Goal: Task Accomplishment & Management: Manage account settings

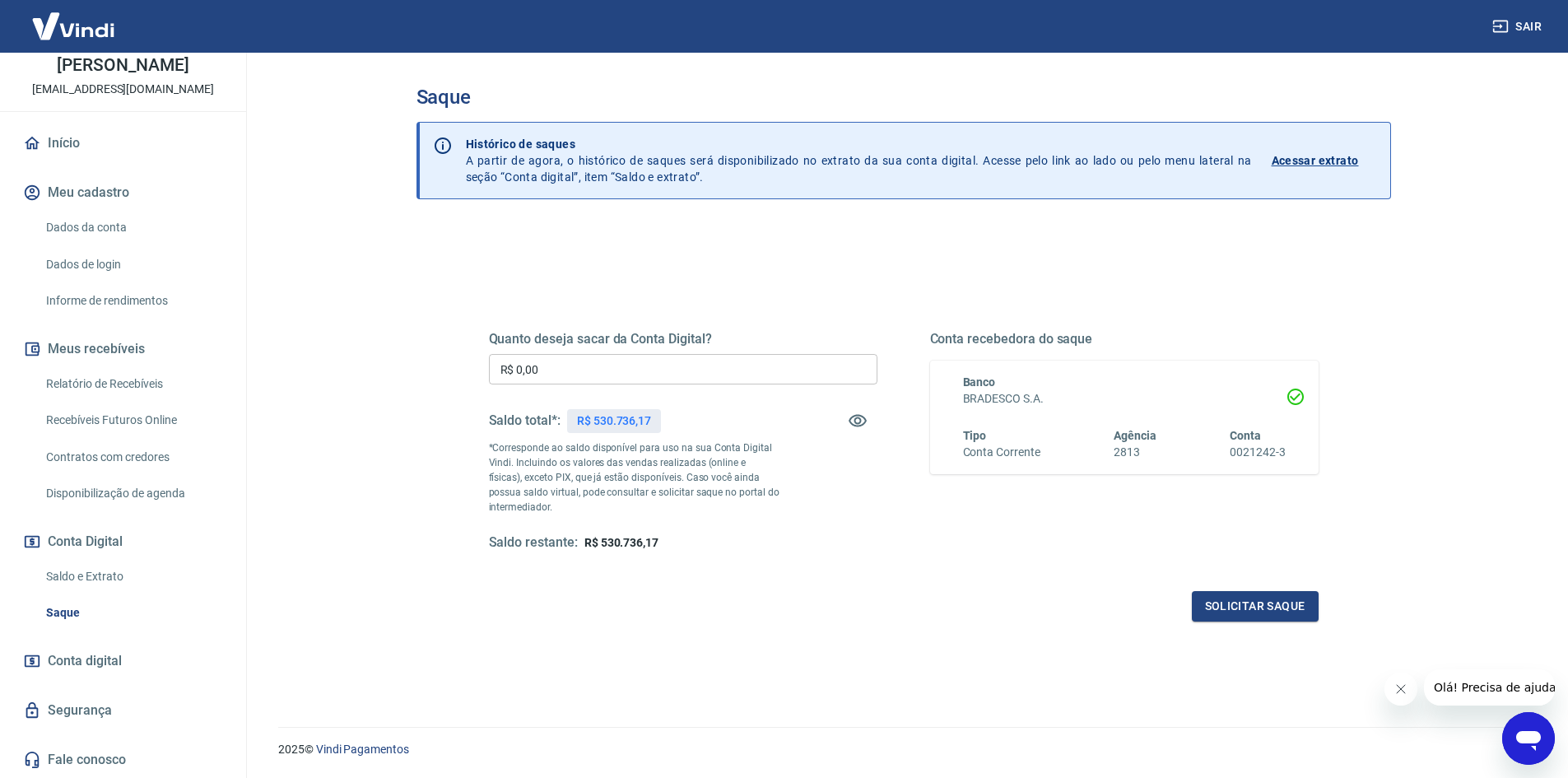
scroll to position [99, 0]
click at [98, 660] on span "Conta digital" at bounding box center [84, 661] width 74 height 23
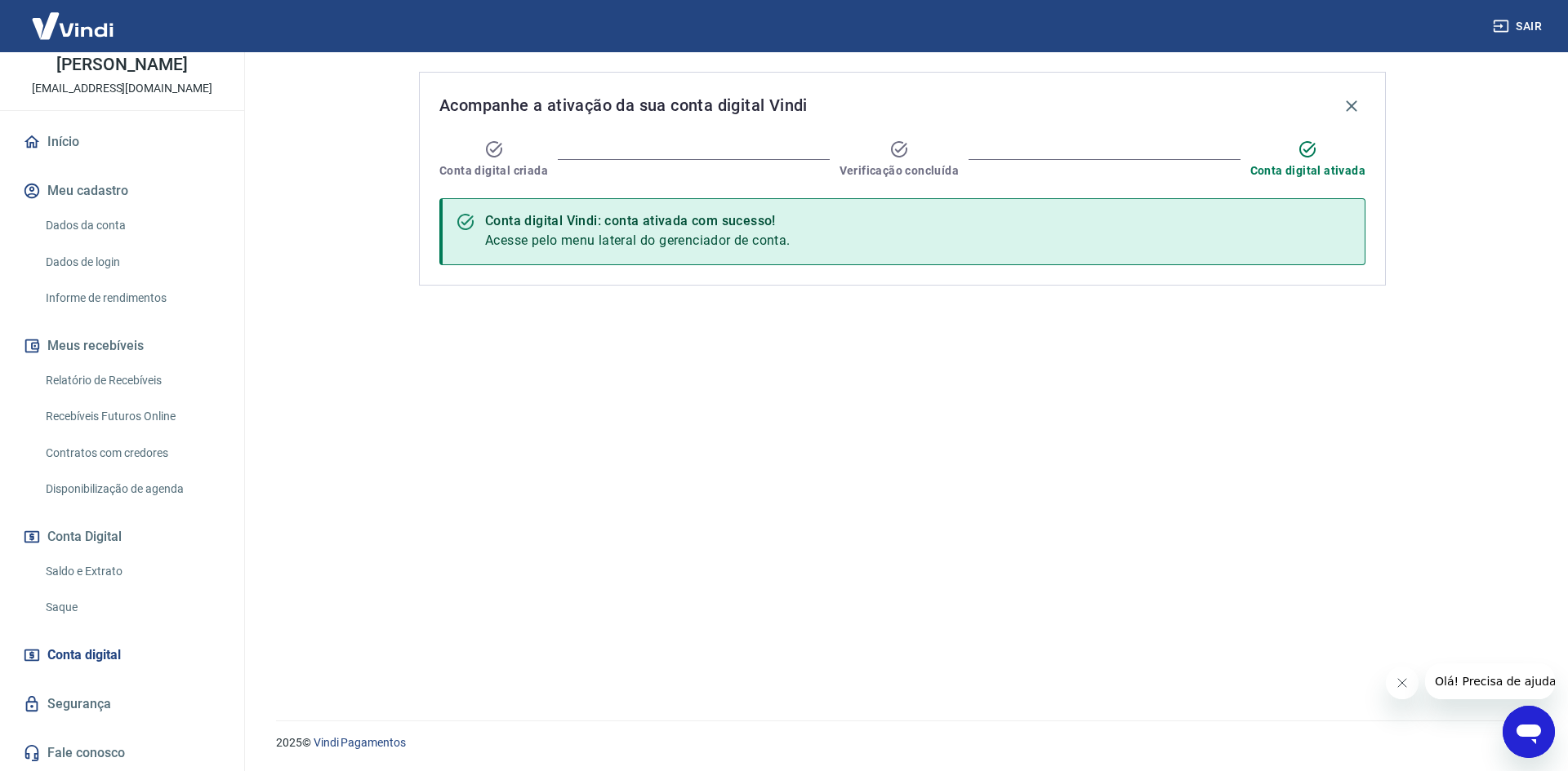
click at [95, 218] on link "Dados da conta" at bounding box center [131, 226] width 185 height 34
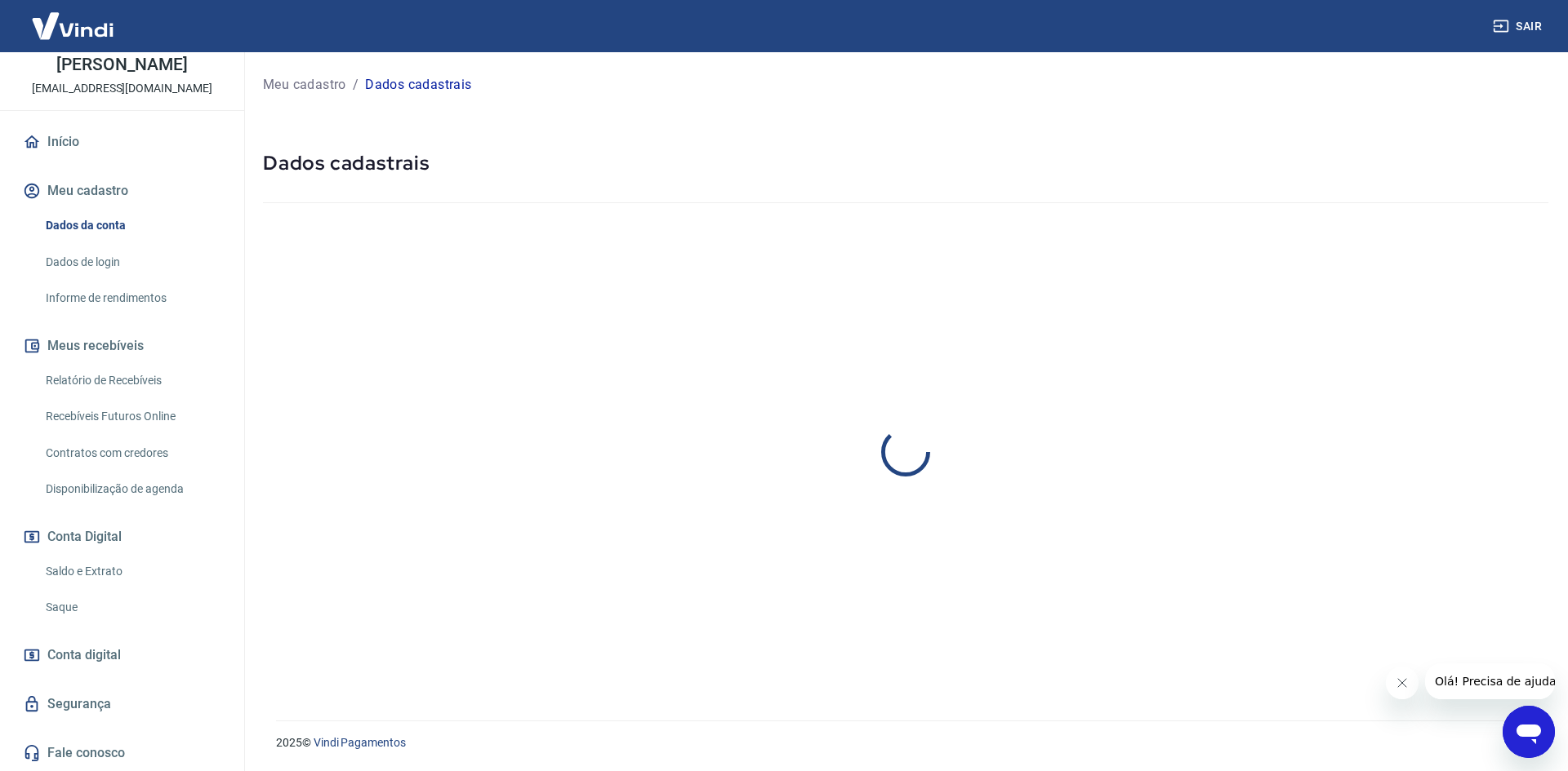
select select "RJ"
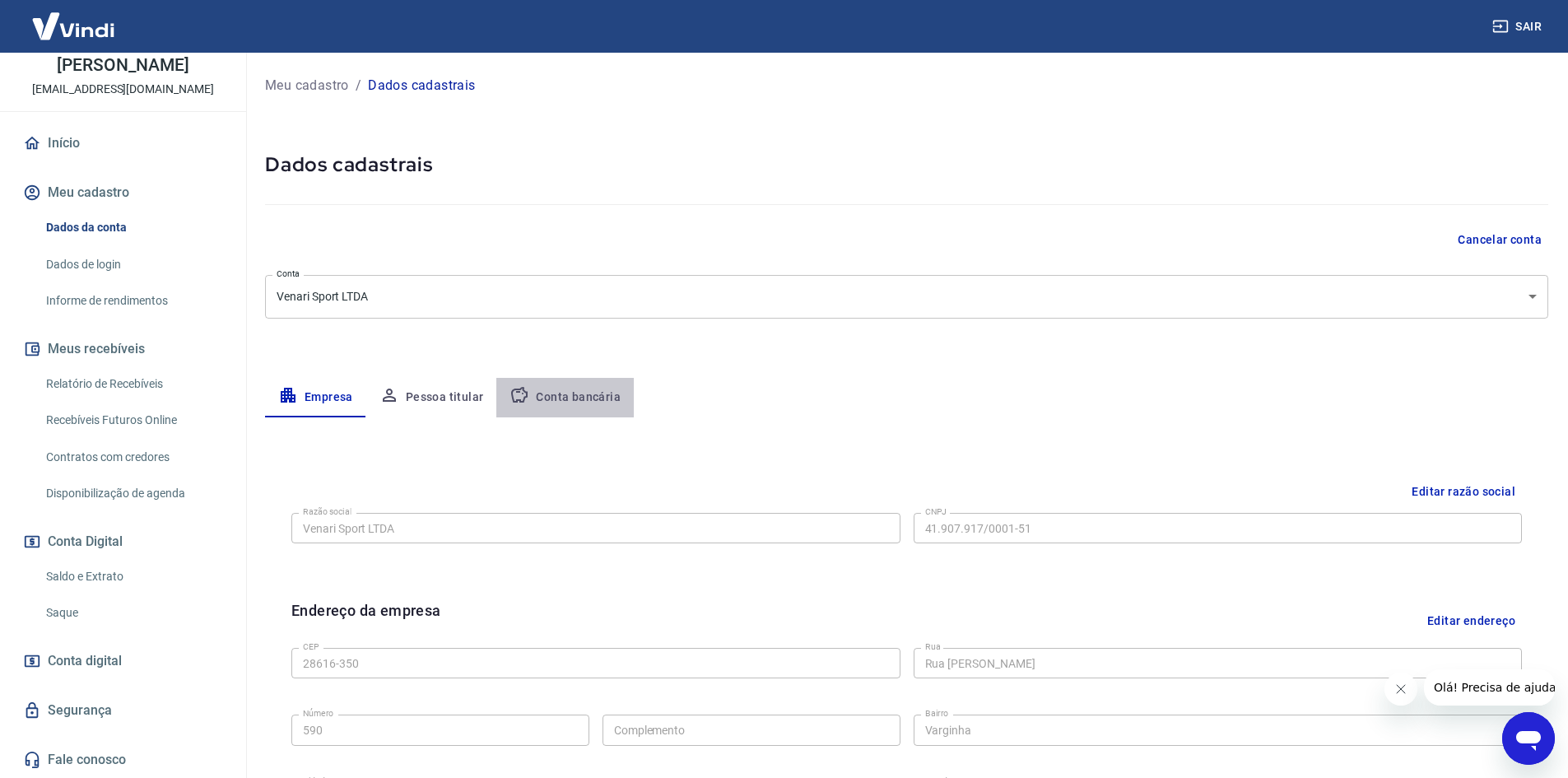
click at [582, 400] on button "Conta bancária" at bounding box center [565, 397] width 137 height 39
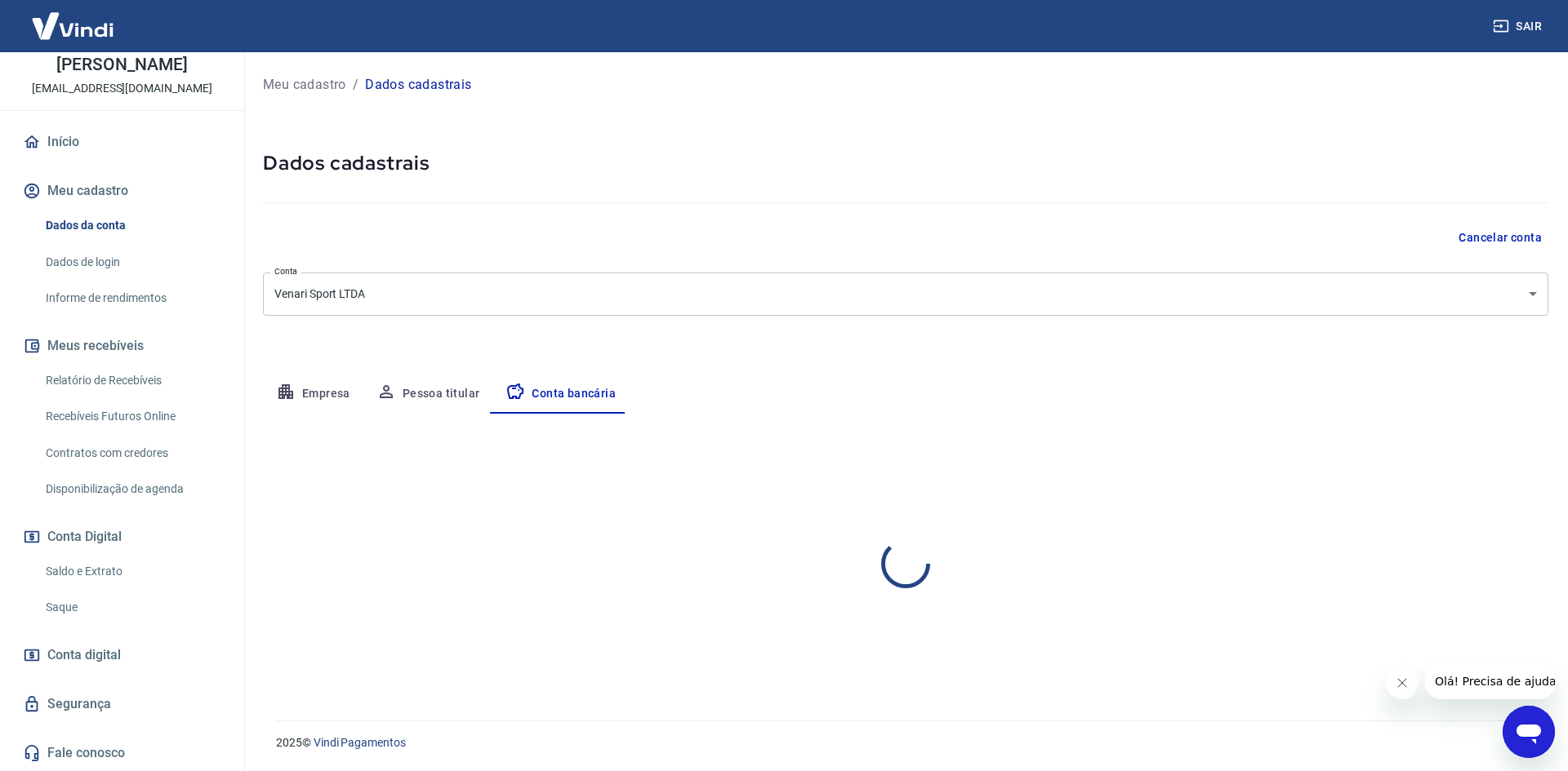
select select "1"
click at [1495, 432] on div "Editar conta bancária Banco 237 - BRADESCO S.A. Banco Tipo de conta Conta Corre…" at bounding box center [905, 547] width 1285 height 267
click at [1480, 456] on button "Editar conta bancária" at bounding box center [1480, 462] width 136 height 31
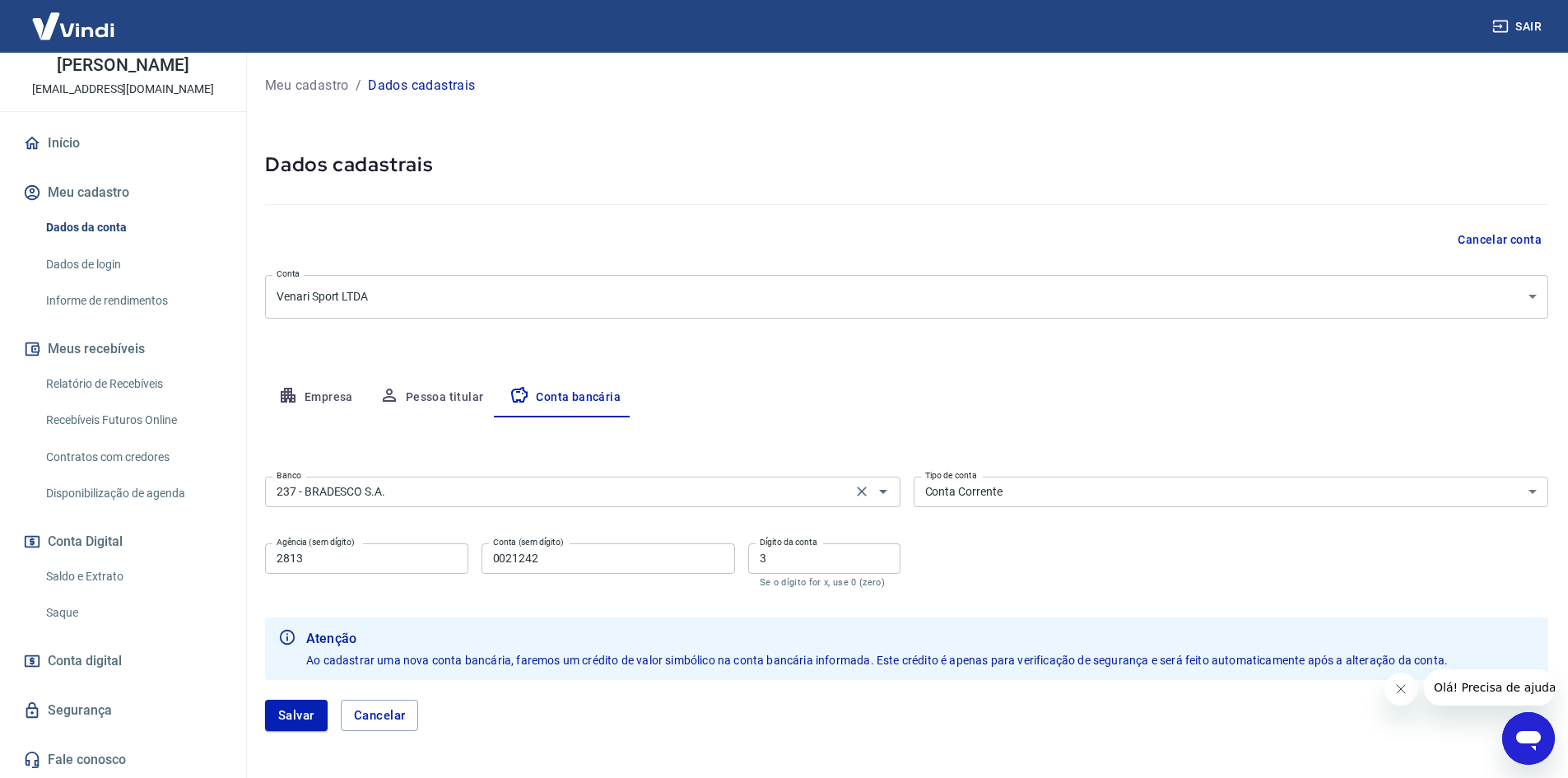
click at [503, 485] on input "237 - BRADESCO S.A." at bounding box center [558, 492] width 577 height 21
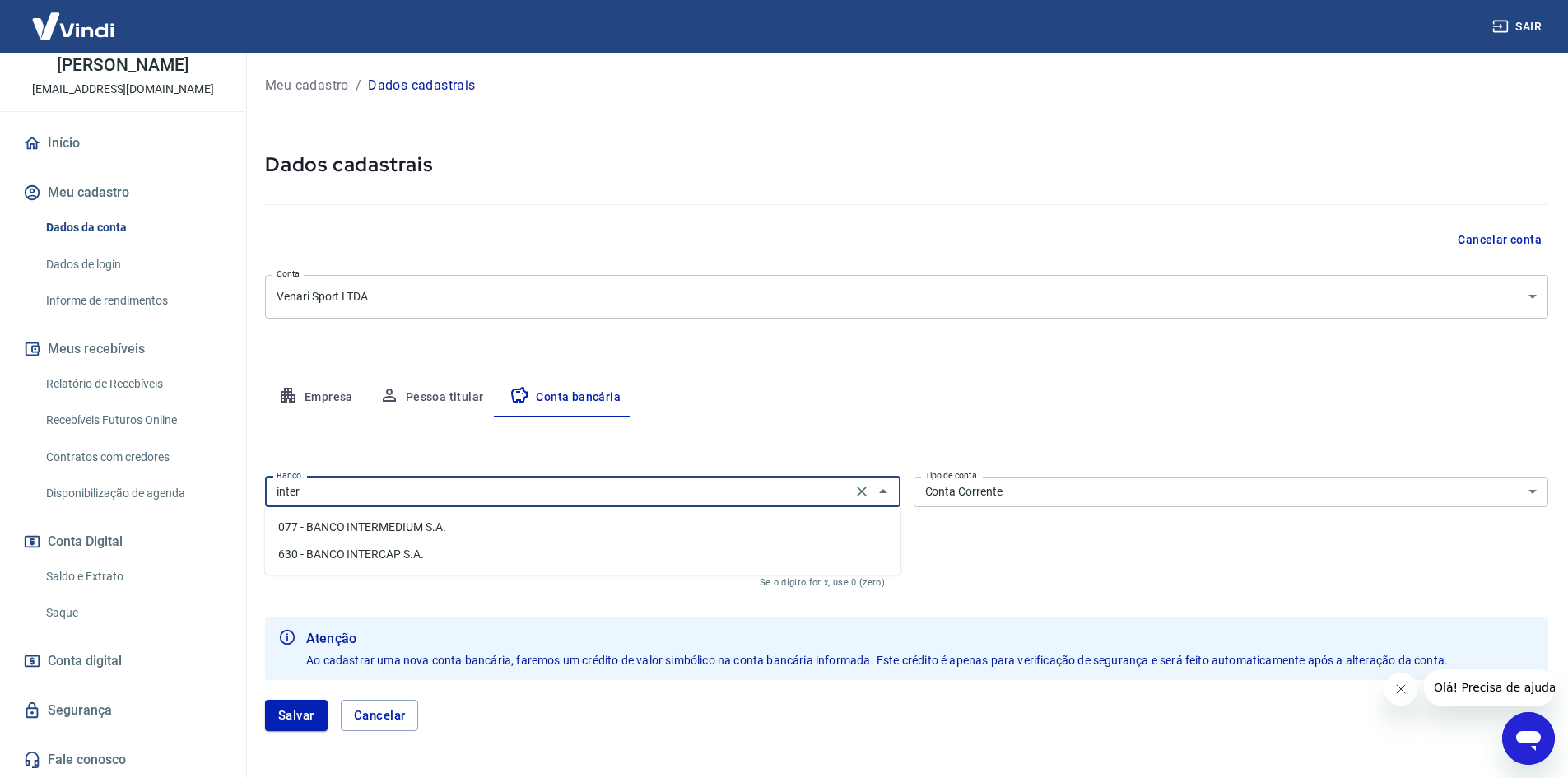
click at [527, 529] on li "077 - BANCO INTERMEDIUM S.A." at bounding box center [582, 528] width 635 height 27
type input "077 - BANCO INTERMEDIUM S.A."
click at [372, 555] on input "2813" at bounding box center [366, 559] width 204 height 30
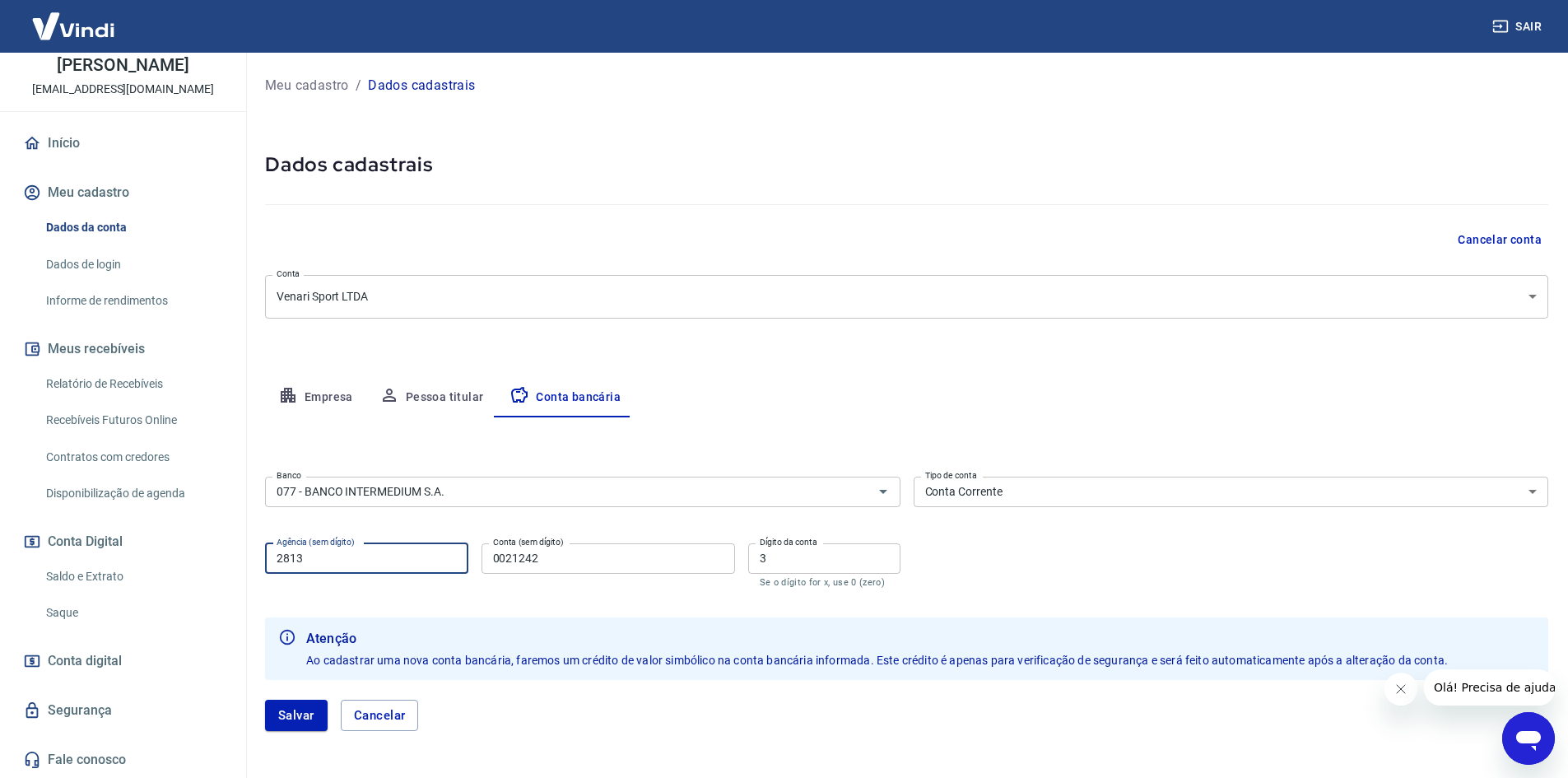
drag, startPoint x: 389, startPoint y: 561, endPoint x: 203, endPoint y: 547, distance: 186.5
click at [203, 547] on div "Sair B [PERSON_NAME] Cavalcante [EMAIL_ADDRESS][DOMAIN_NAME] Início Meu cadastr…" at bounding box center [784, 389] width 1568 height 778
type input "0001"
click at [554, 555] on input "0021242" at bounding box center [608, 559] width 253 height 30
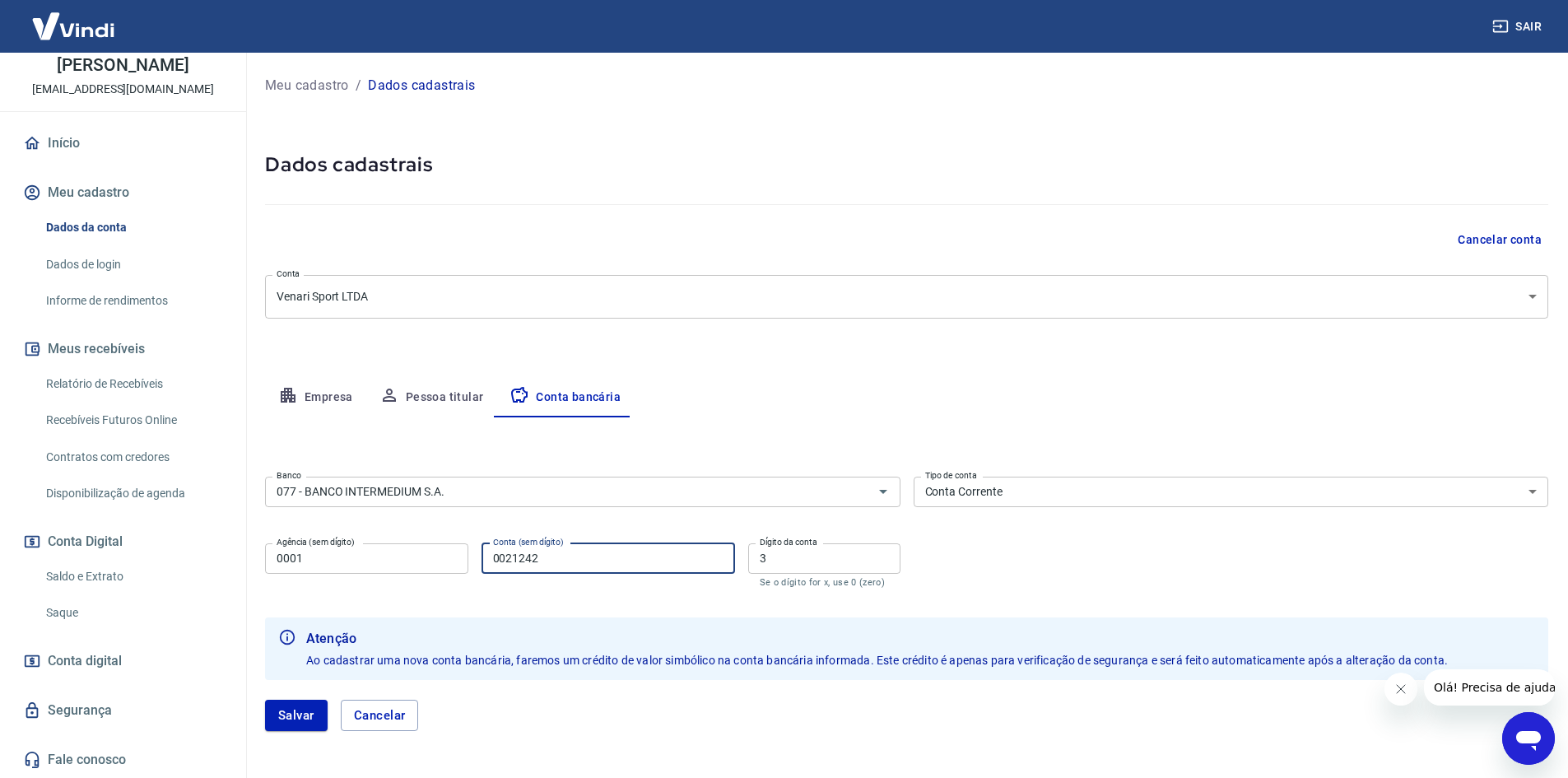
click at [554, 555] on input "0021242" at bounding box center [608, 559] width 253 height 30
type input "41815573"
type input "9"
click at [299, 709] on button "Salvar" at bounding box center [296, 716] width 62 height 31
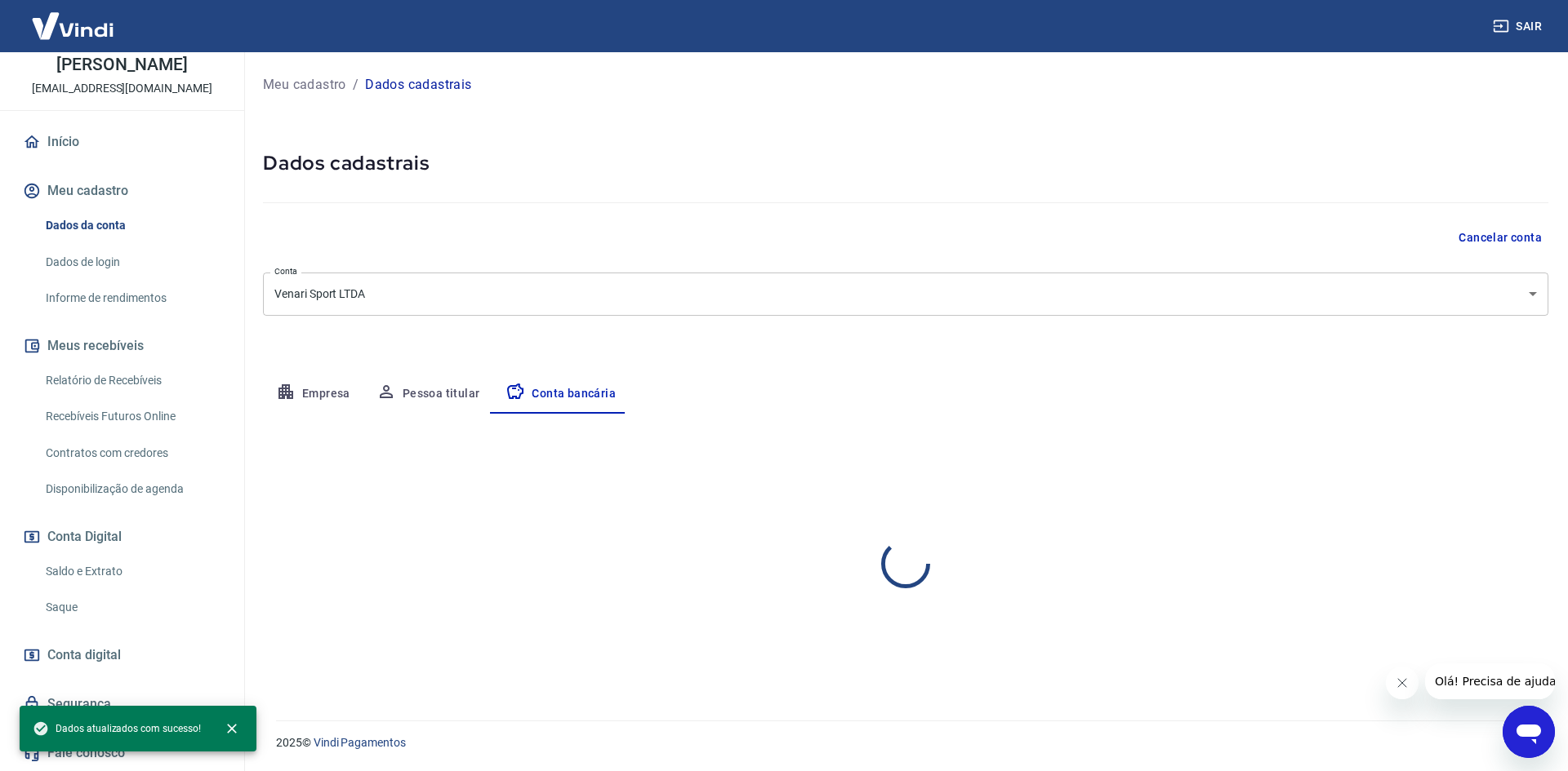
select select "1"
click at [235, 728] on icon "close" at bounding box center [232, 728] width 16 height 16
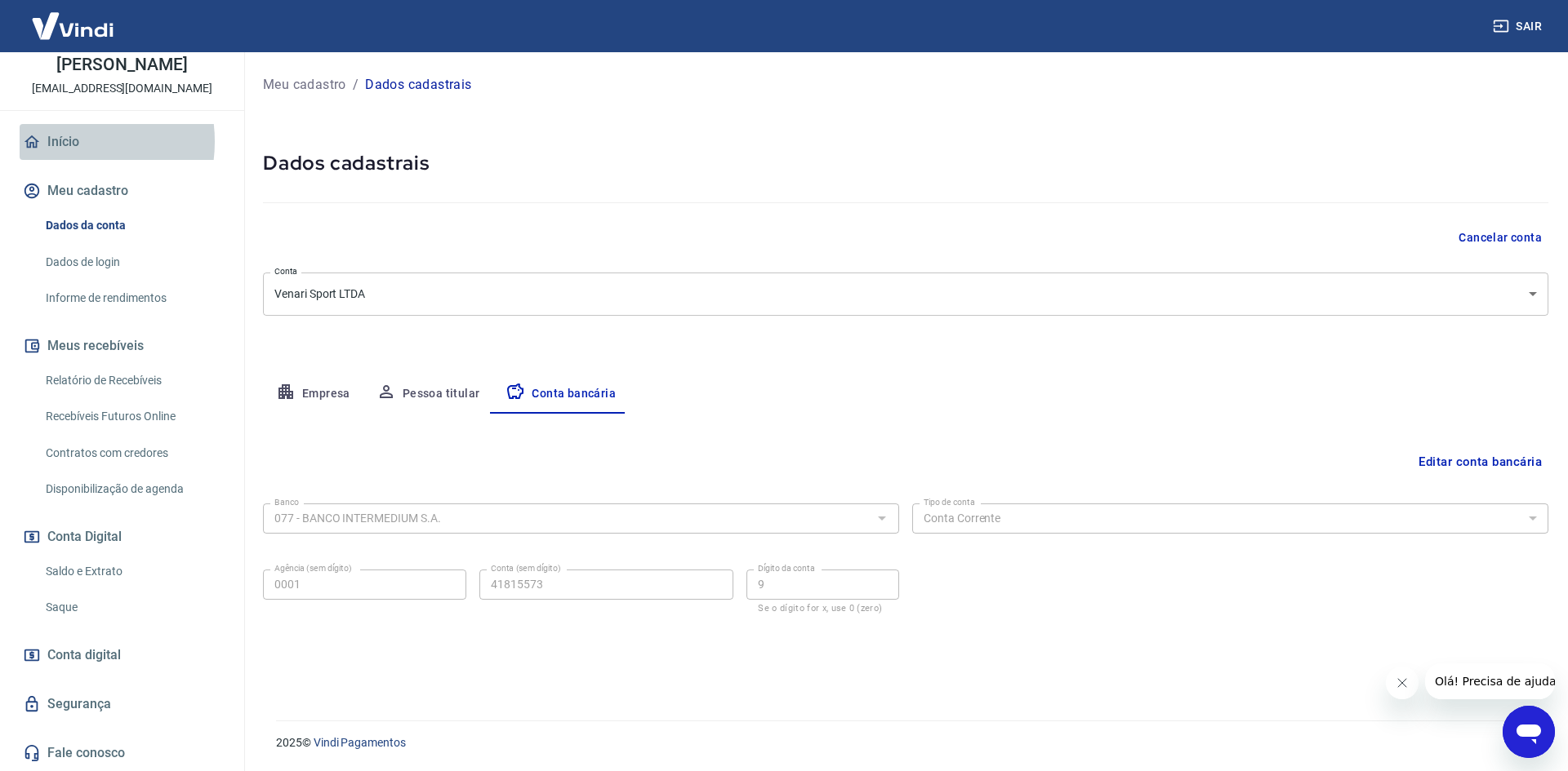
click at [58, 141] on link "Início" at bounding box center [122, 142] width 205 height 36
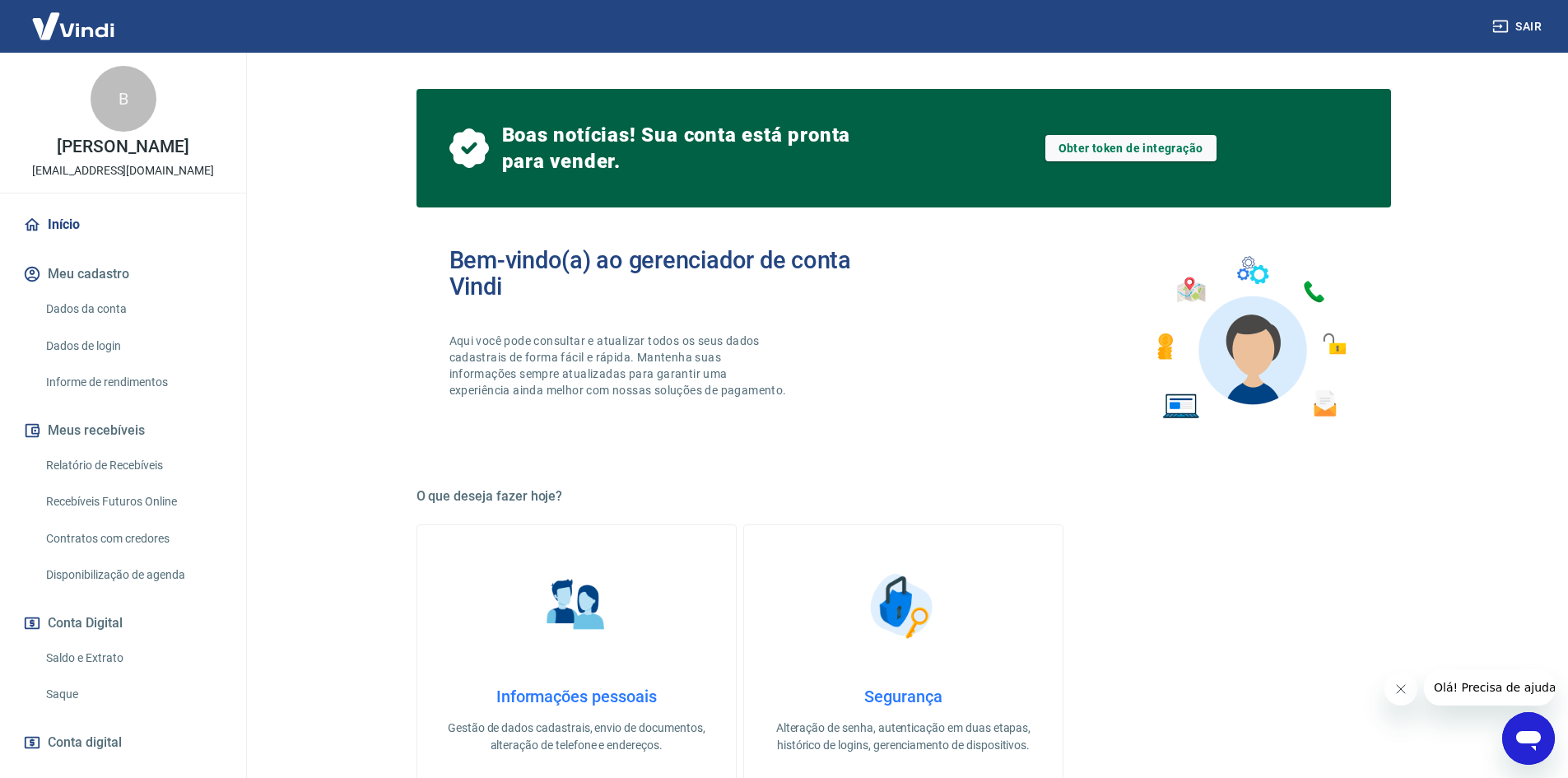
click at [80, 22] on img at bounding box center [73, 26] width 107 height 50
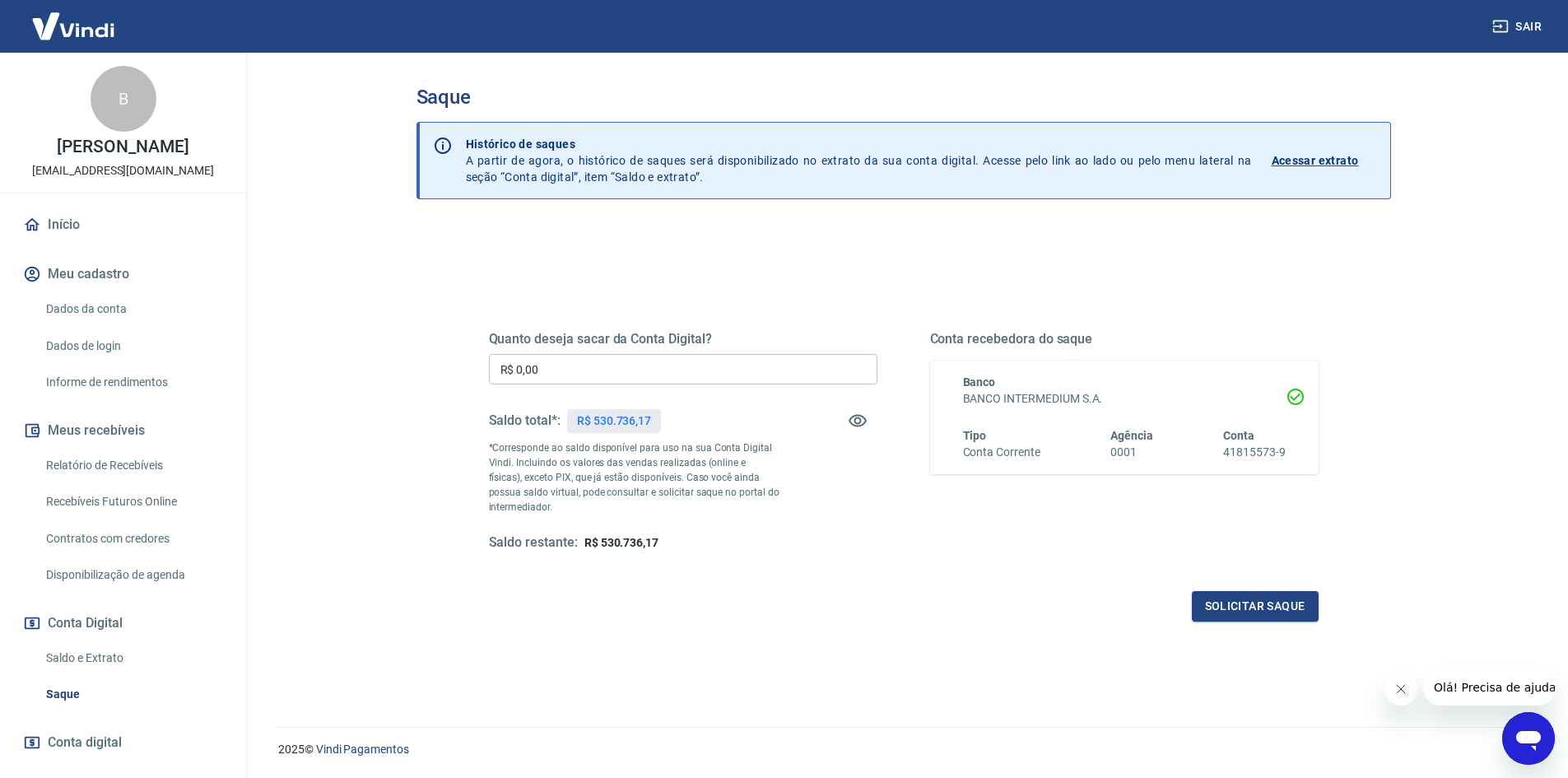
click at [638, 384] on input "R$ 0,00" at bounding box center [683, 368] width 388 height 30
type input "R$ 180.000,00"
click at [1261, 604] on button "Solicitar saque" at bounding box center [1255, 606] width 127 height 30
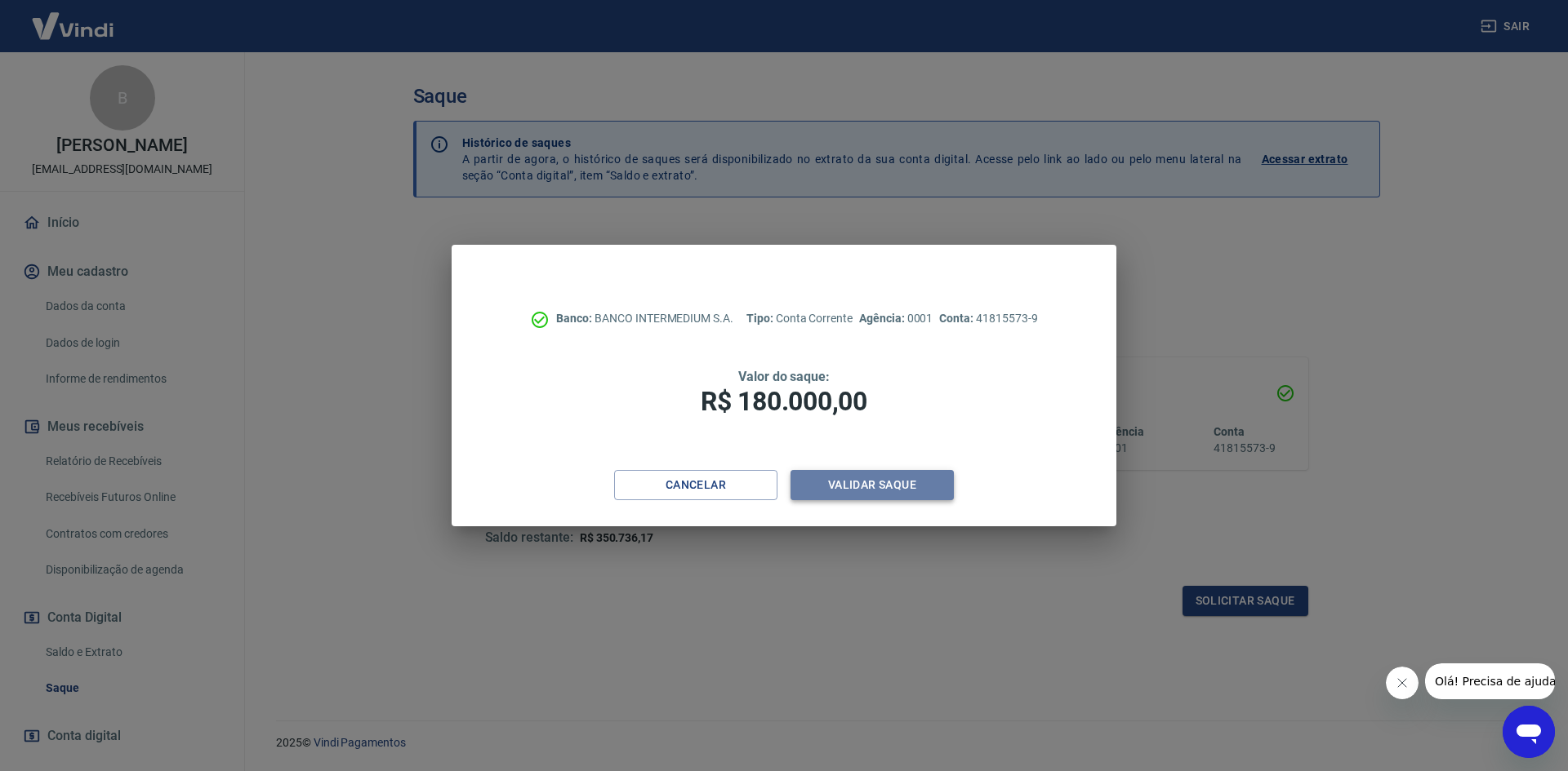
click at [884, 474] on button "Validar saque" at bounding box center [872, 485] width 163 height 30
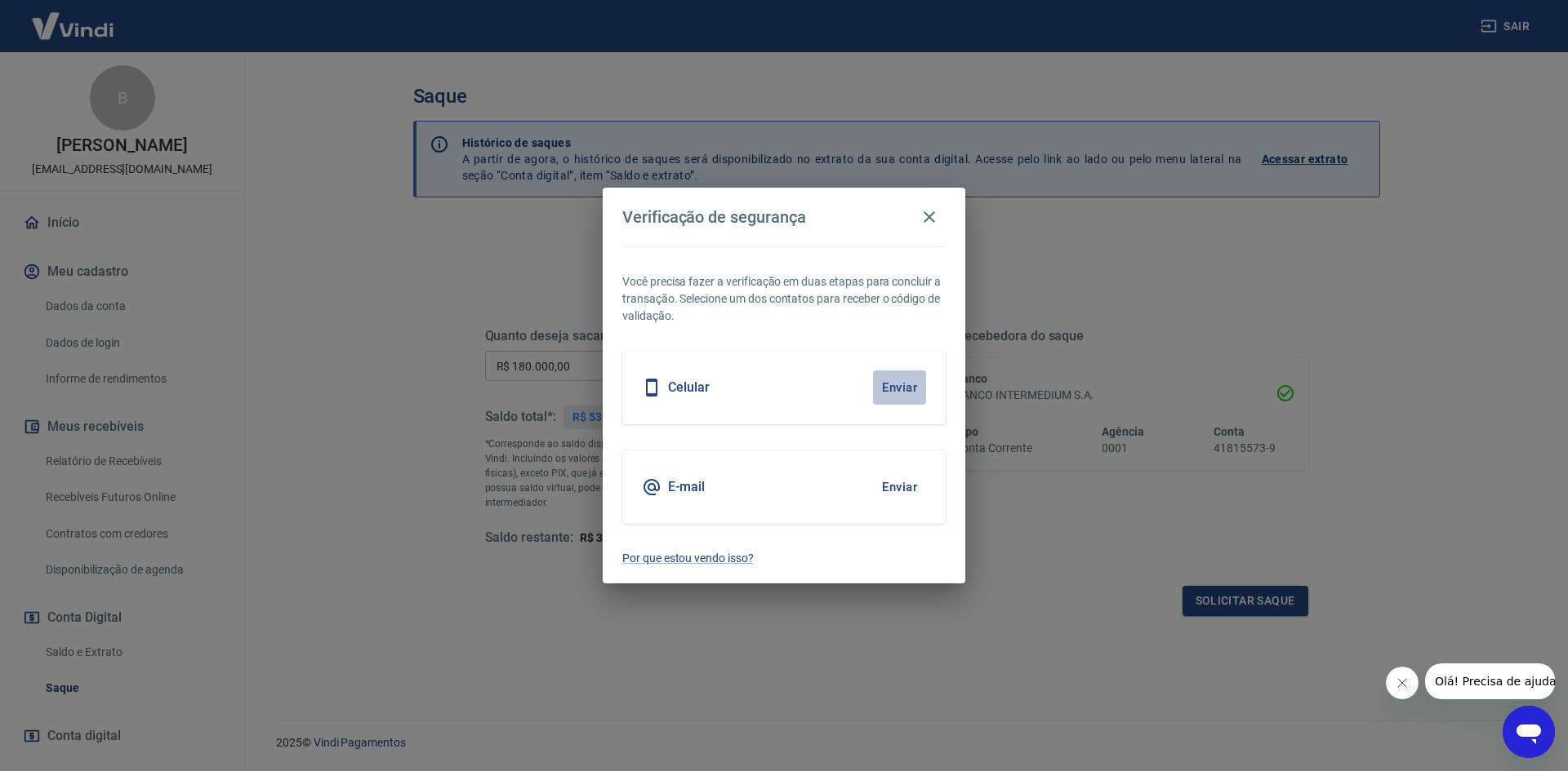
click at [909, 382] on button "Enviar" at bounding box center [899, 388] width 53 height 34
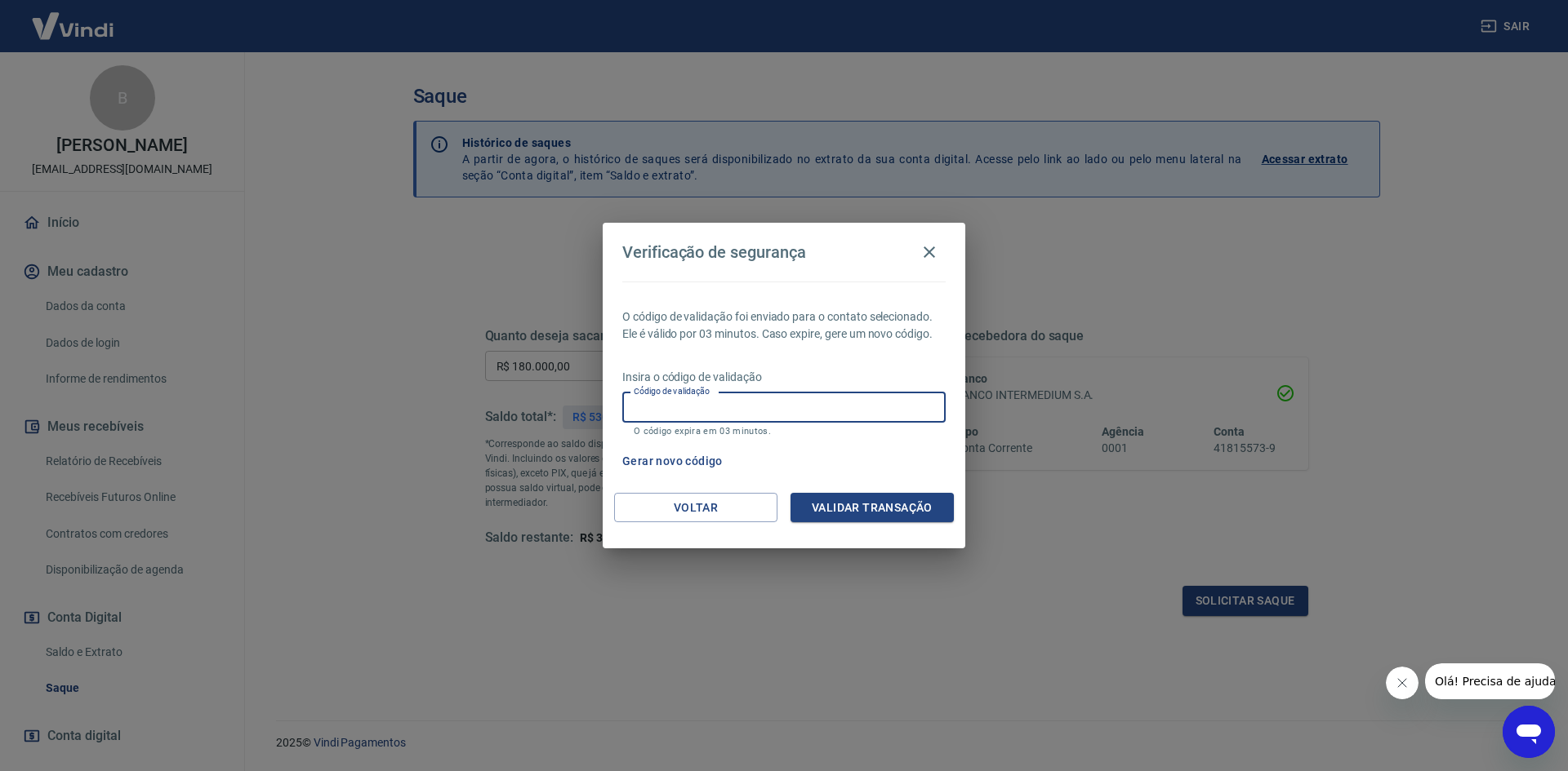
click at [857, 415] on input "Código de validação" at bounding box center [783, 407] width 324 height 30
type input "103107"
click at [881, 509] on button "Validar transação" at bounding box center [872, 507] width 163 height 30
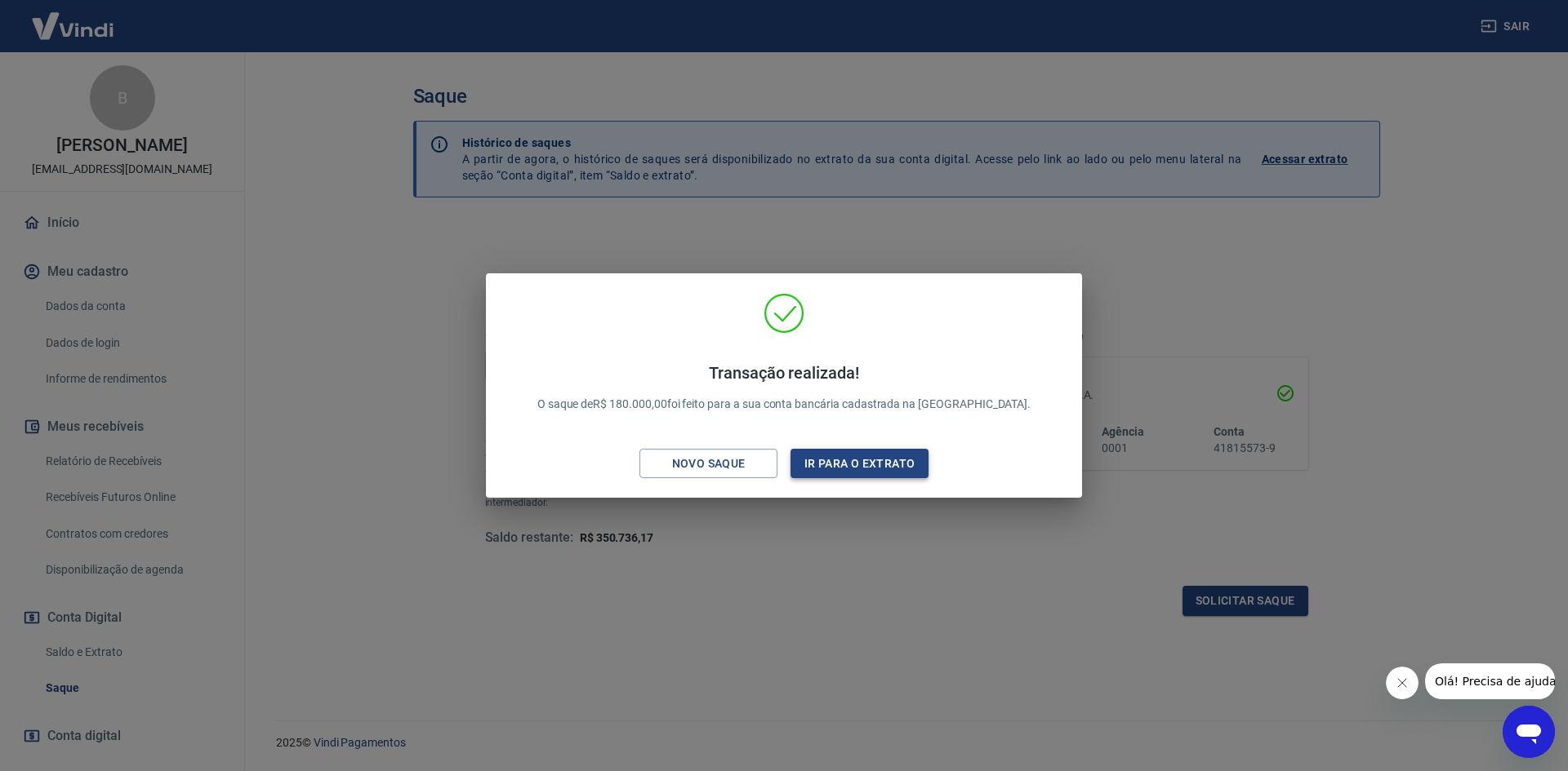
click at [869, 464] on button "Ir para o extrato" at bounding box center [859, 463] width 138 height 30
